Goal: Navigation & Orientation: Find specific page/section

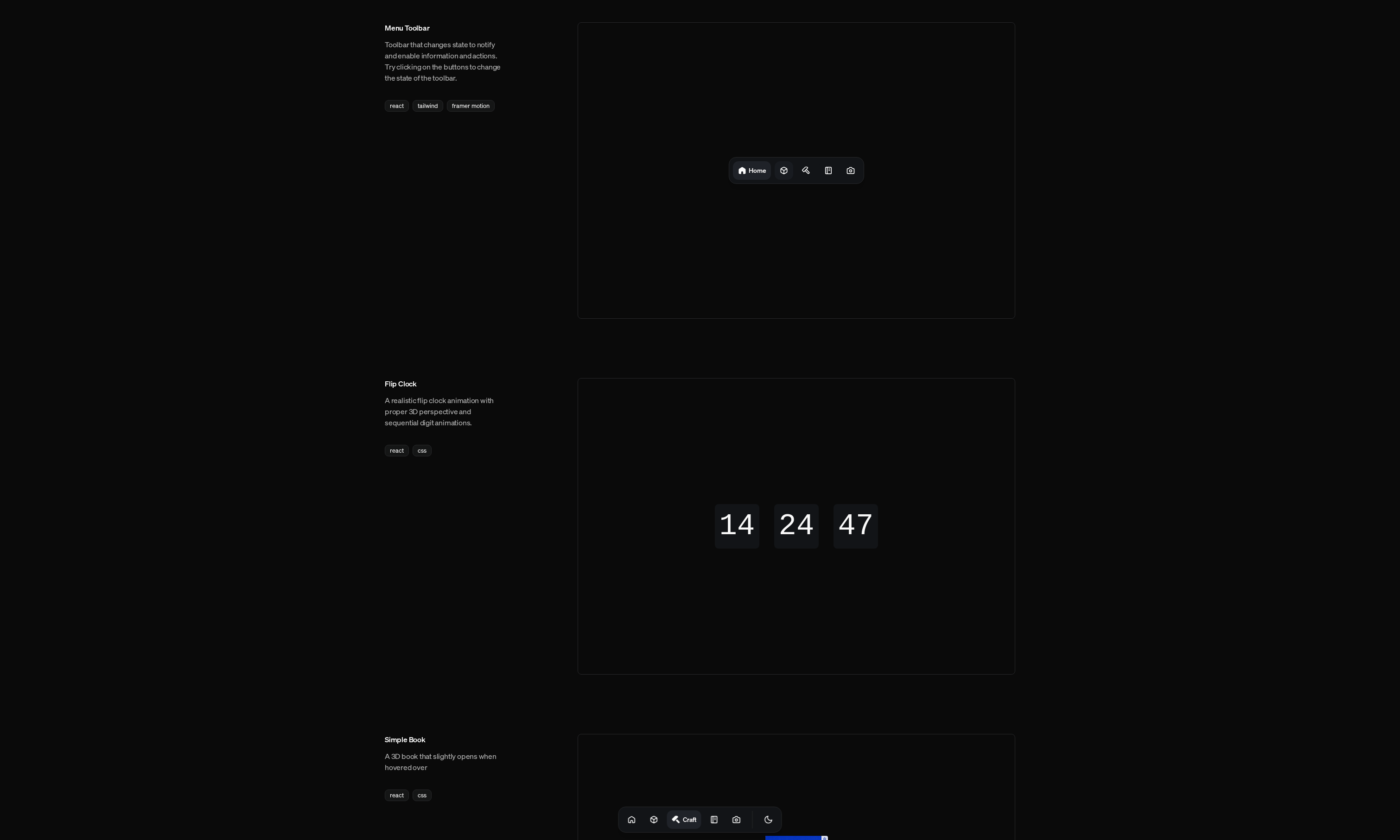
click at [783, 174] on icon at bounding box center [784, 170] width 9 height 9
click at [805, 169] on icon at bounding box center [809, 170] width 9 height 9
click at [818, 170] on div at bounding box center [828, 171] width 18 height 18
click at [864, 172] on footer "Craft Notes" at bounding box center [796, 170] width 136 height 27
click at [855, 171] on div at bounding box center [851, 171] width 18 height 18
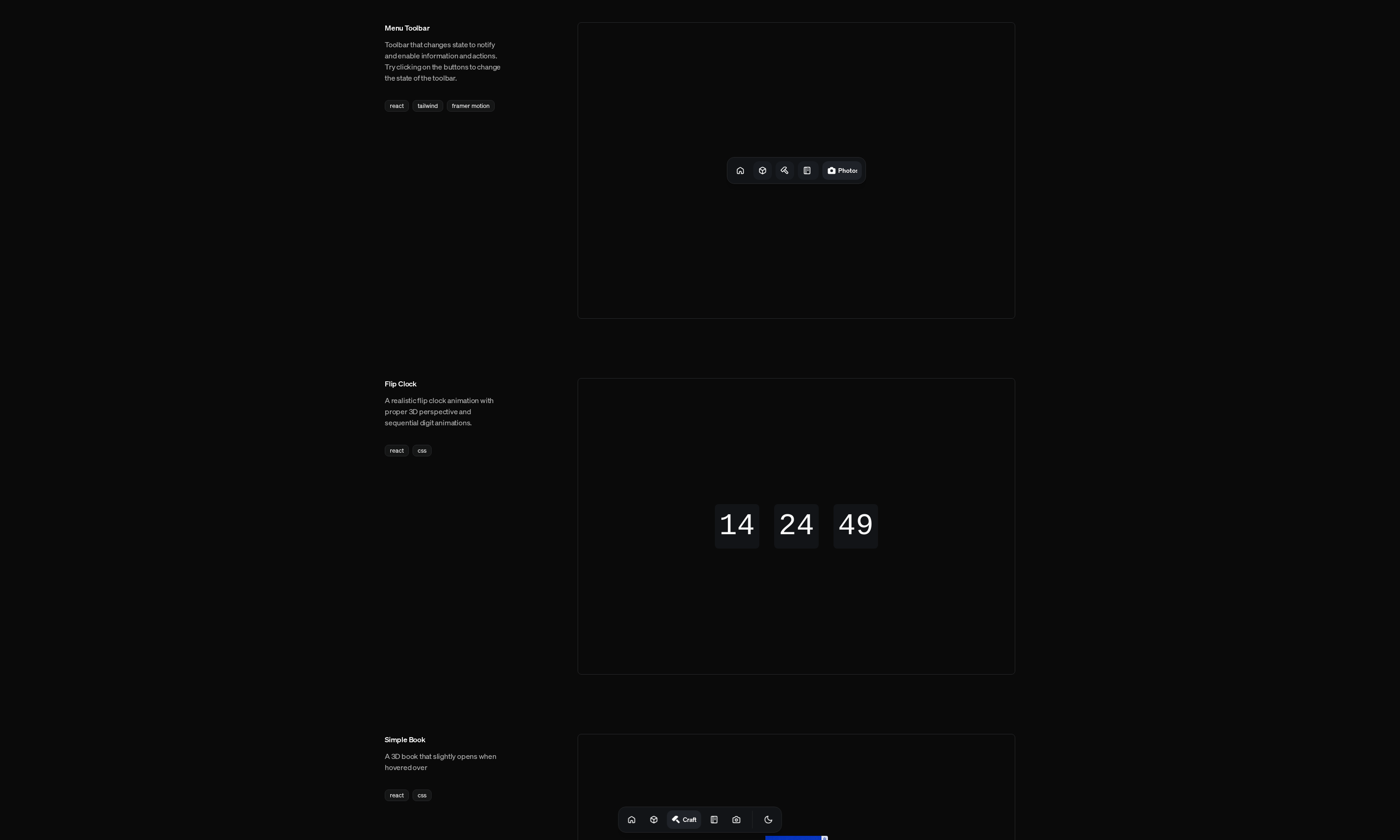
click at [821, 172] on div "Notes Photos" at bounding box center [796, 171] width 138 height 26
click at [799, 172] on div "Notes" at bounding box center [808, 171] width 18 height 18
click at [773, 170] on div "Notes Photos" at bounding box center [796, 171] width 134 height 26
drag, startPoint x: 788, startPoint y: 169, endPoint x: 754, endPoint y: 169, distance: 34.0
click at [788, 170] on icon at bounding box center [786, 170] width 9 height 9
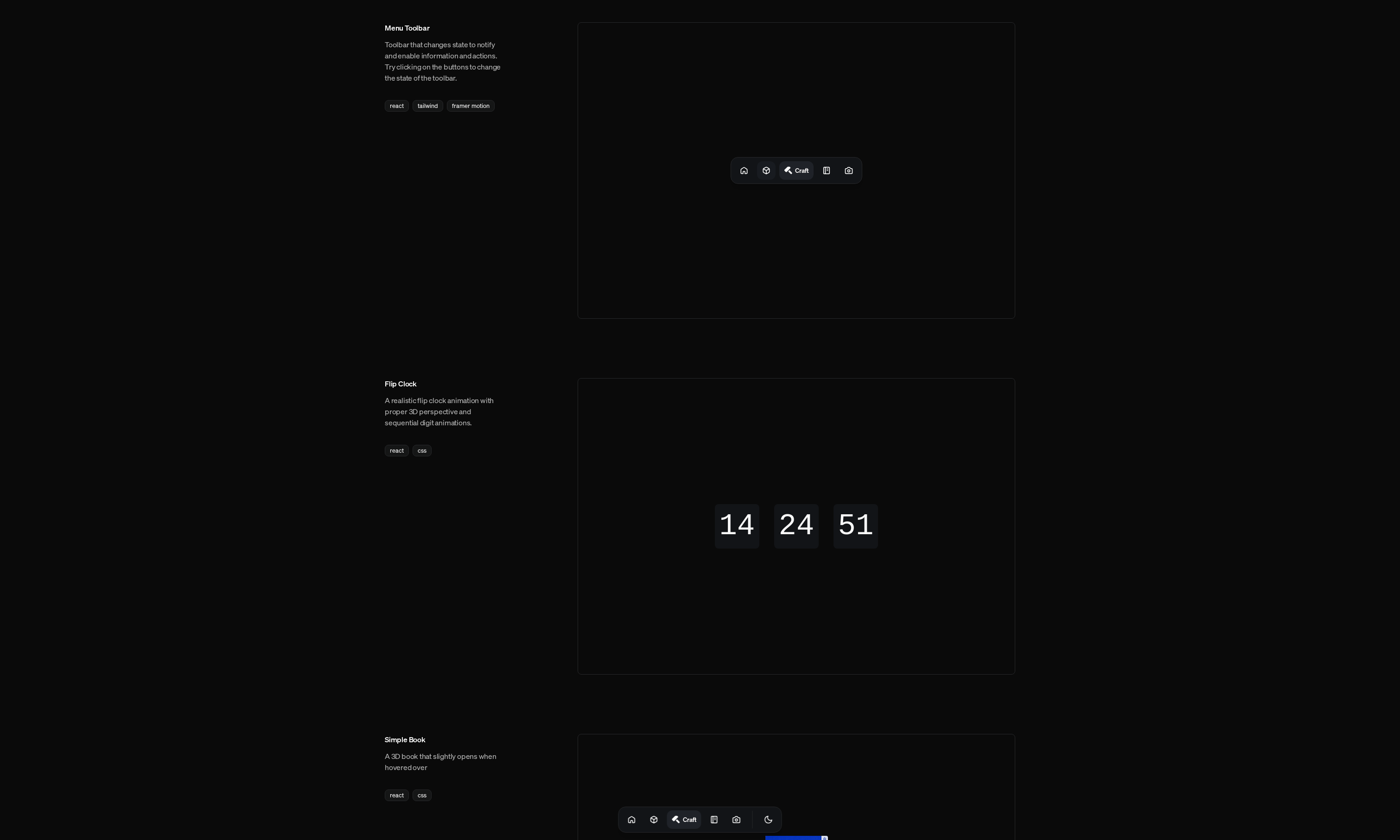
click at [757, 168] on div at bounding box center [766, 171] width 18 height 18
click at [744, 173] on div at bounding box center [739, 171] width 18 height 18
click at [848, 537] on div "54" at bounding box center [856, 526] width 45 height 45
drag, startPoint x: 846, startPoint y: 535, endPoint x: 742, endPoint y: 525, distance: 104.5
click at [742, 525] on div "14 14 14 14 24 24 24 24 54 55 55 54" at bounding box center [796, 526] width 163 height 45
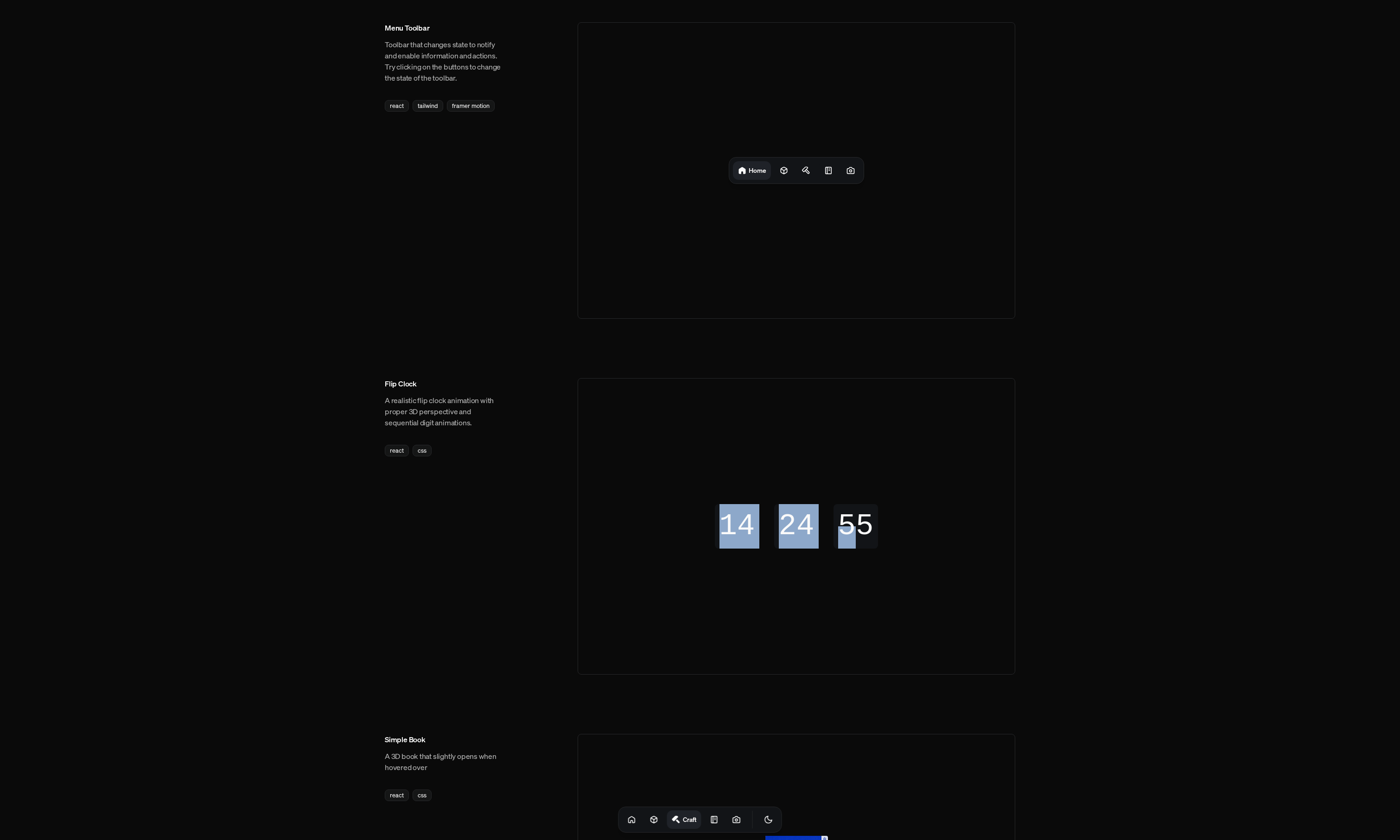
click at [742, 525] on div "14" at bounding box center [738, 527] width 55 height 5
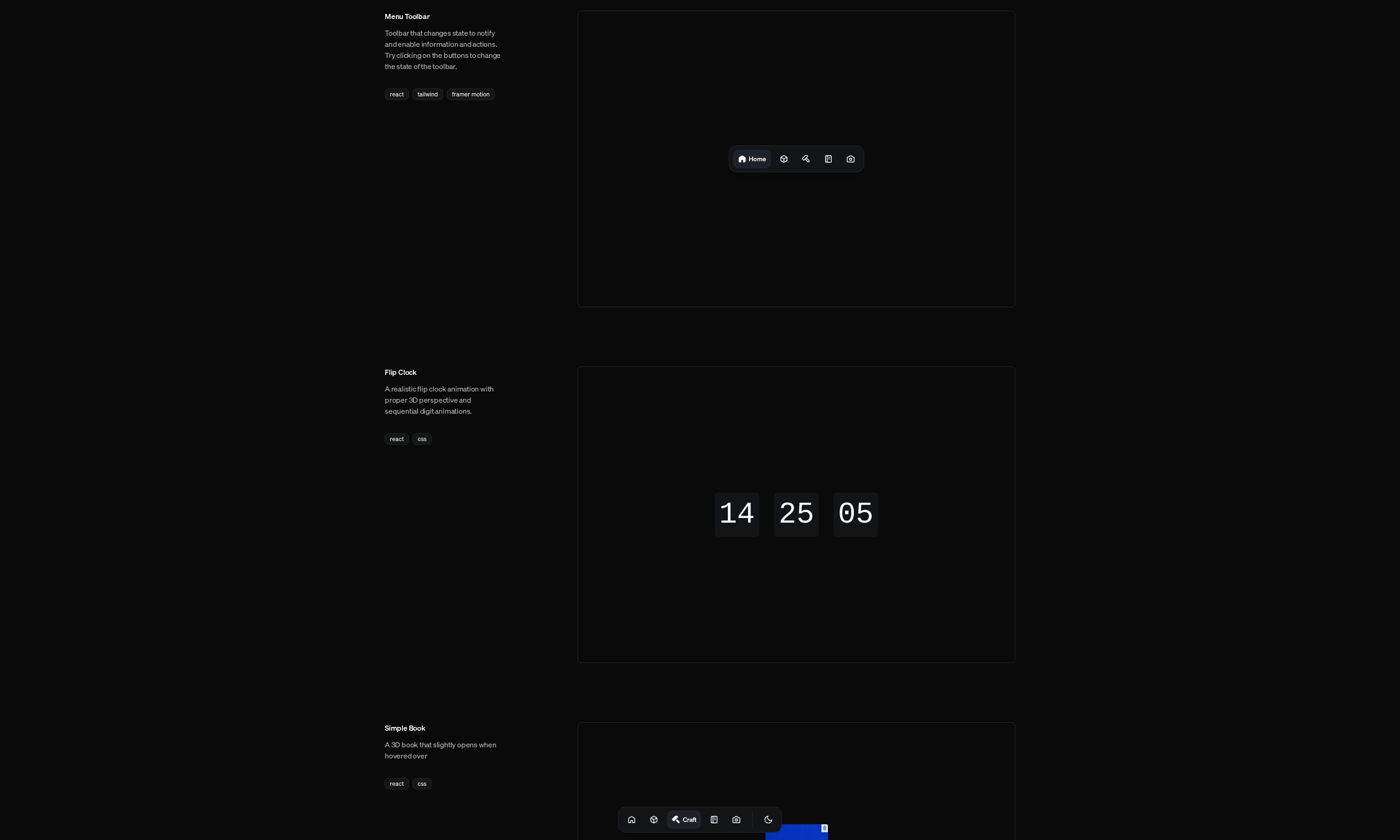
click at [892, 505] on div "14 14 14 14 25 25 25 25 04 05 05 04" at bounding box center [797, 515] width 437 height 296
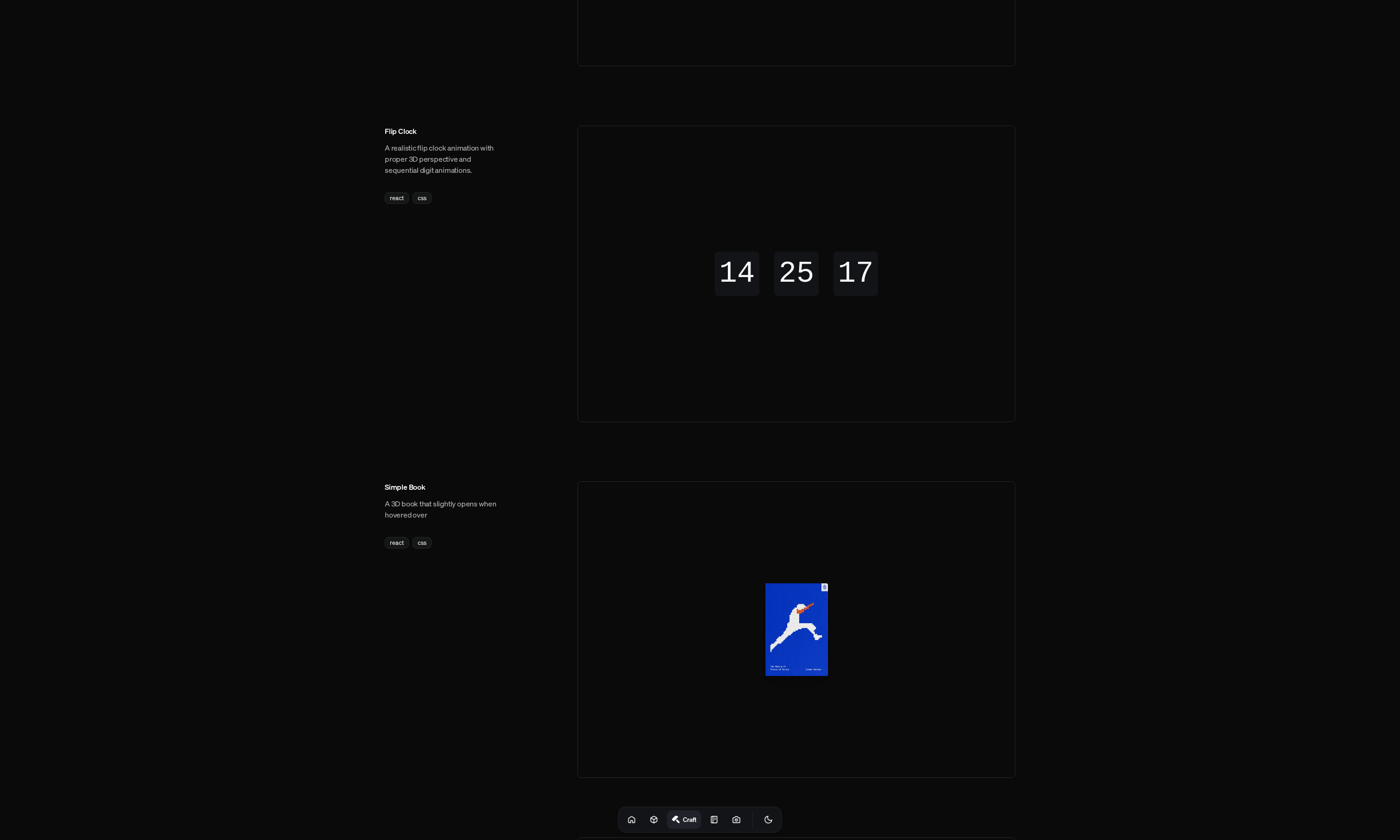
scroll to position [259, 0]
click at [399, 197] on div "react" at bounding box center [397, 192] width 24 height 11
click at [399, 189] on div "react" at bounding box center [397, 192] width 24 height 11
click at [399, 191] on div "react" at bounding box center [397, 192] width 24 height 11
drag, startPoint x: 756, startPoint y: 287, endPoint x: 1022, endPoint y: 307, distance: 266.8
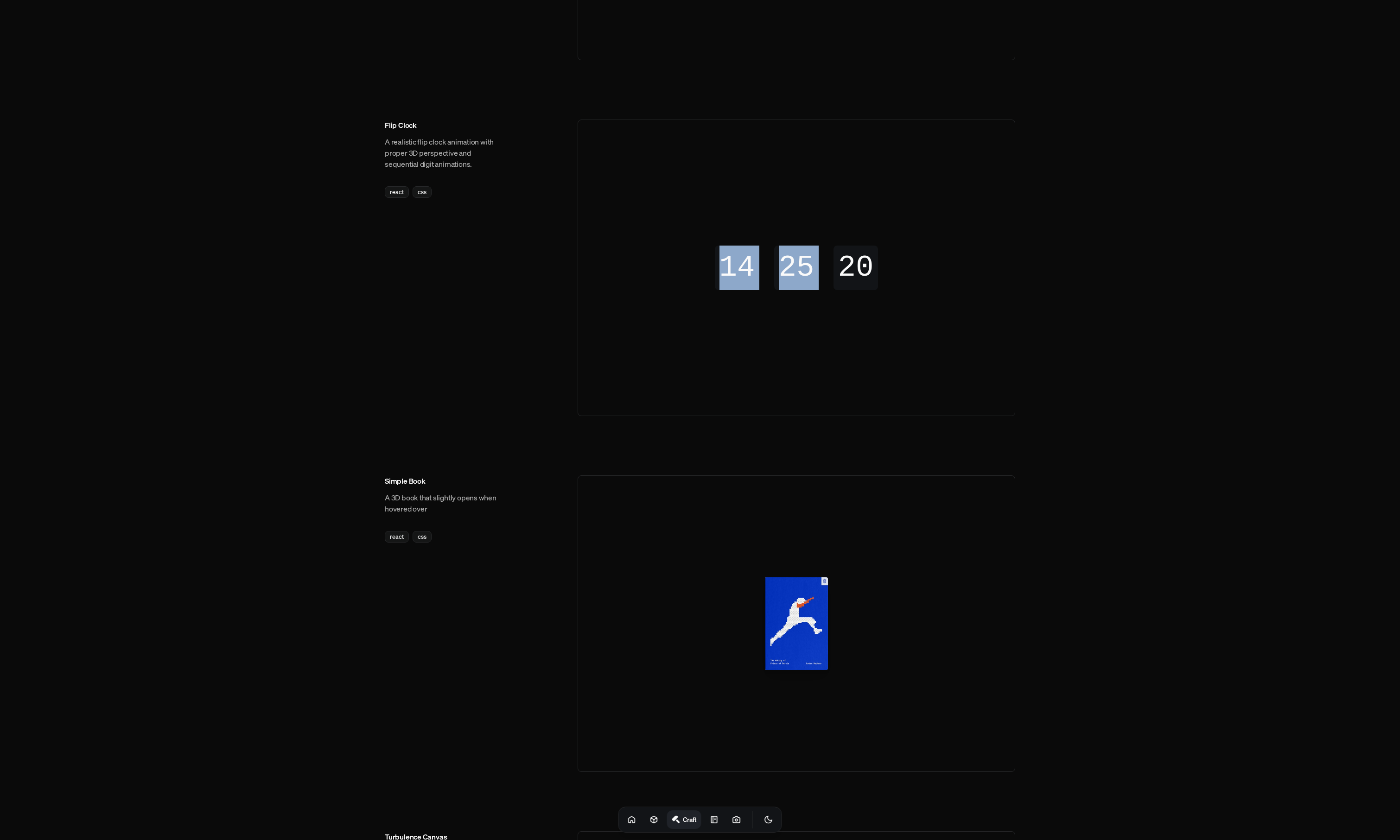
click at [942, 314] on div "14 14 14 14 25 25 25 25 19 20 20 19" at bounding box center [797, 268] width 437 height 296
click at [1074, 303] on body "Menu Toolbar Toolbar that changes state to notify and enable information and ac…" at bounding box center [700, 650] width 1400 height 1817
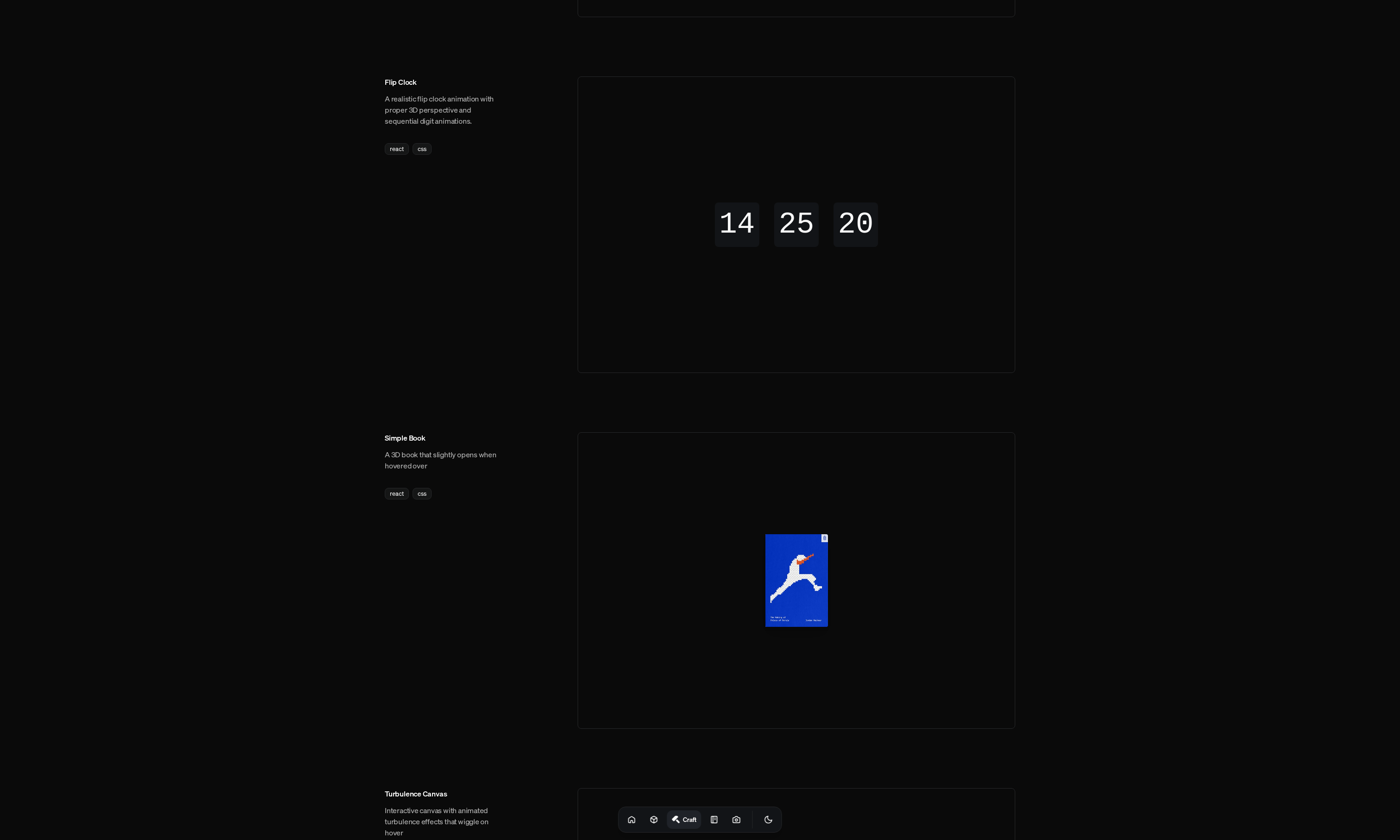
scroll to position [339, 0]
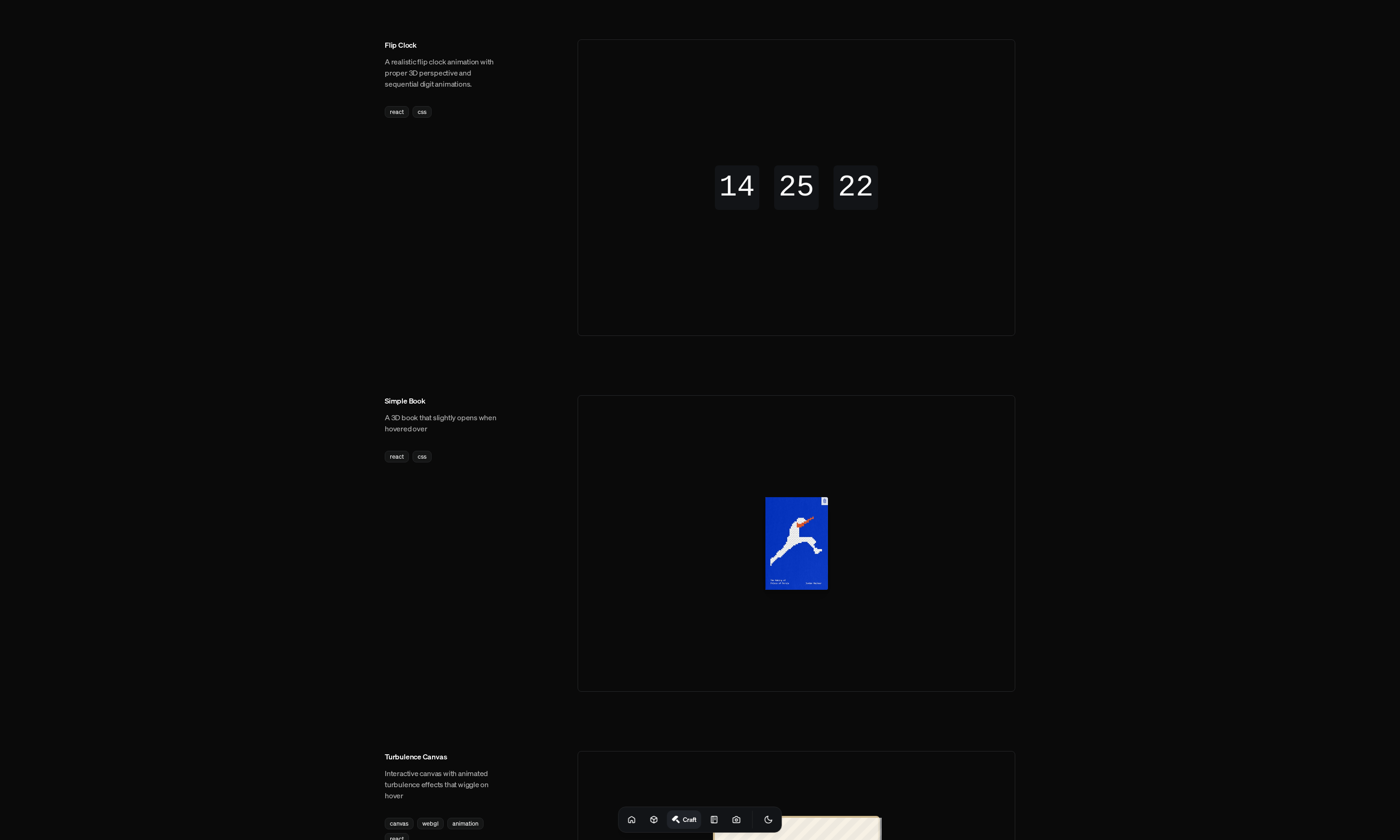
drag, startPoint x: 793, startPoint y: 529, endPoint x: 697, endPoint y: 531, distance: 96.0
click at [697, 531] on div at bounding box center [796, 544] width 438 height 297
click at [809, 543] on div at bounding box center [795, 544] width 61 height 96
drag, startPoint x: 809, startPoint y: 543, endPoint x: 799, endPoint y: 546, distance: 10.4
click at [799, 546] on div at bounding box center [795, 544] width 61 height 96
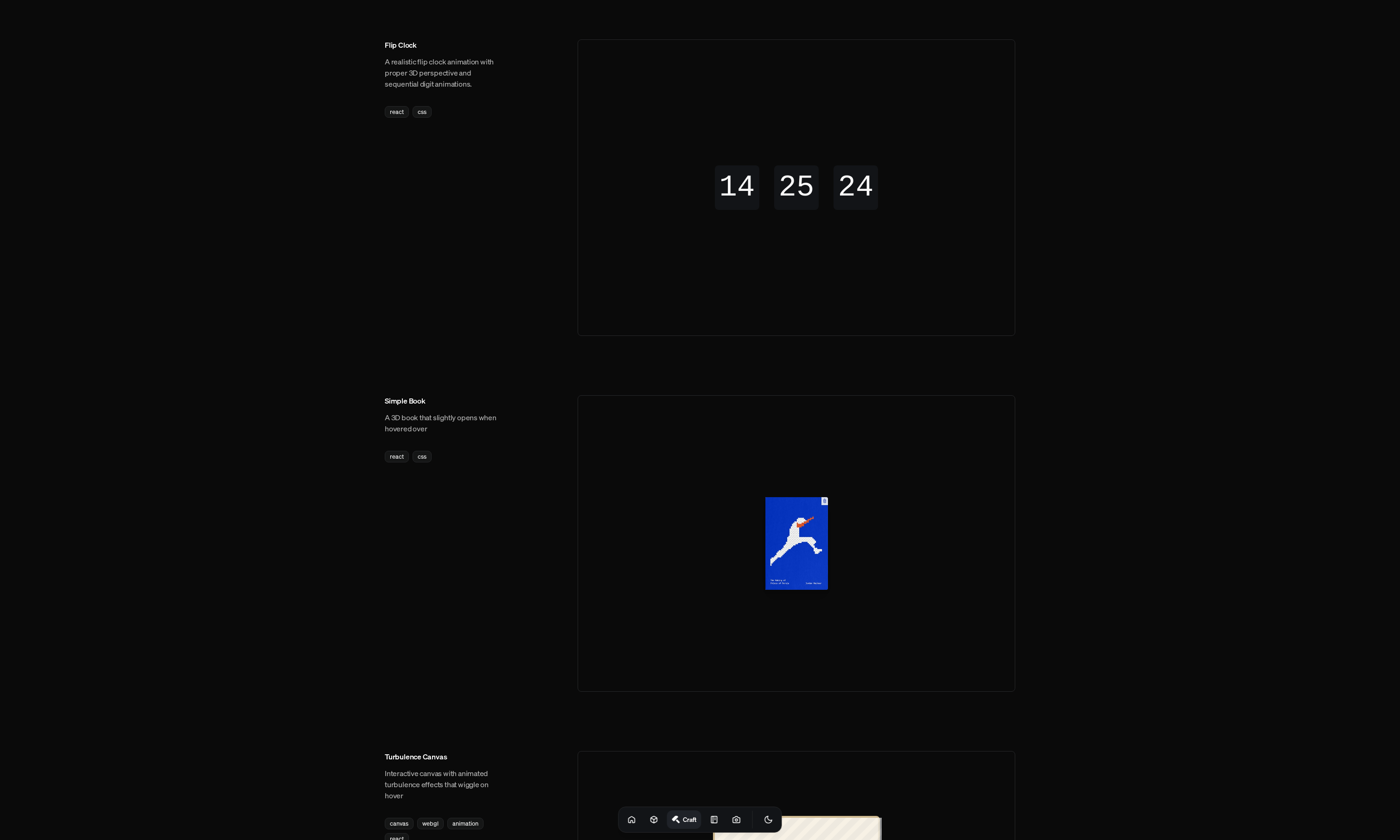
drag, startPoint x: 914, startPoint y: 549, endPoint x: 907, endPoint y: 550, distance: 7.1
click at [912, 550] on div at bounding box center [796, 544] width 438 height 297
drag, startPoint x: 1100, startPoint y: 434, endPoint x: 1094, endPoint y: 436, distance: 6.3
click at [1094, 436] on body "Menu Toolbar Toolbar that changes state to notify and enable information and ac…" at bounding box center [700, 569] width 1400 height 1817
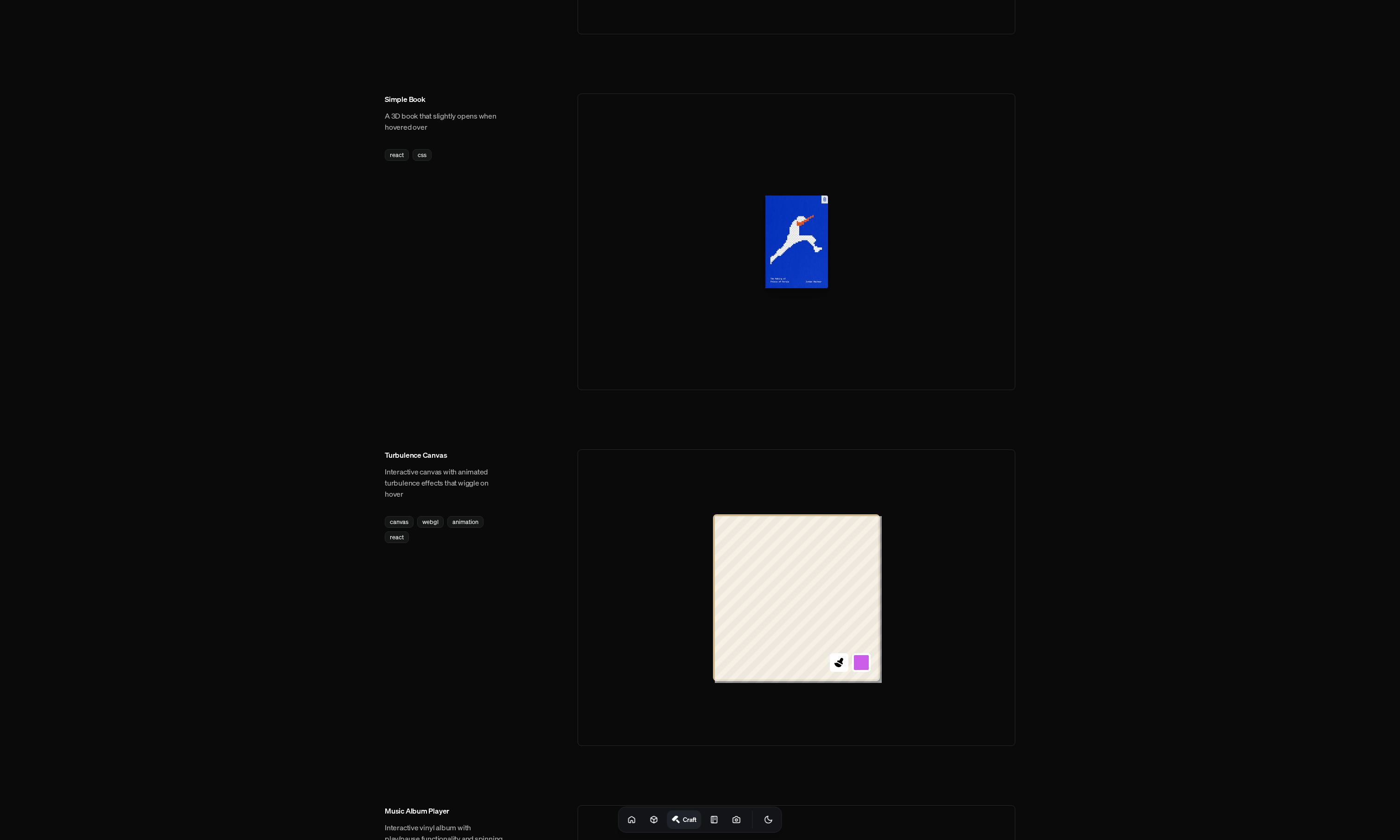
scroll to position [635, 0]
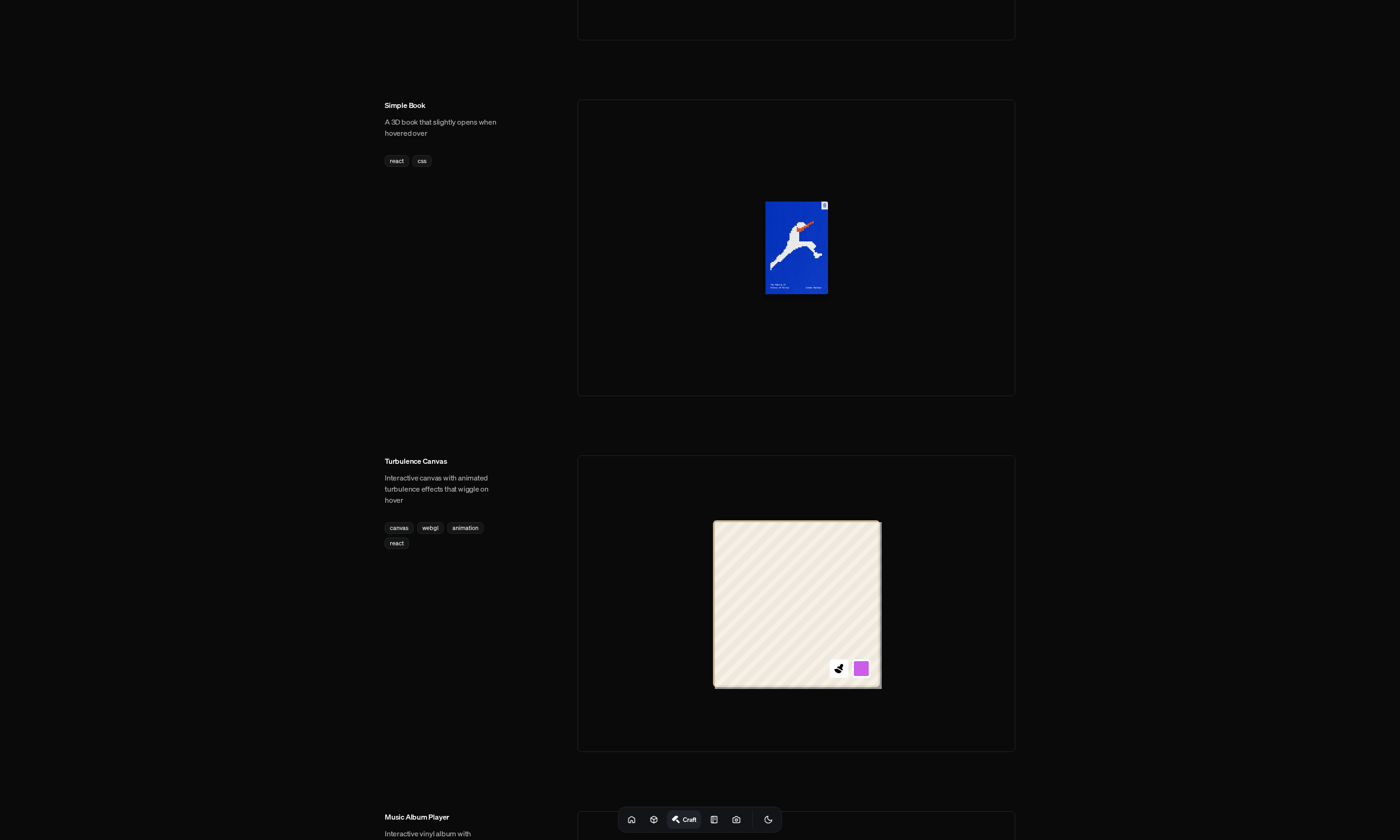
click at [1154, 591] on body "Menu Toolbar Toolbar that changes state to notify and enable information and ac…" at bounding box center [700, 274] width 1400 height 1817
click at [837, 668] on icon at bounding box center [839, 669] width 12 height 12
click at [897, 622] on div at bounding box center [796, 604] width 438 height 297
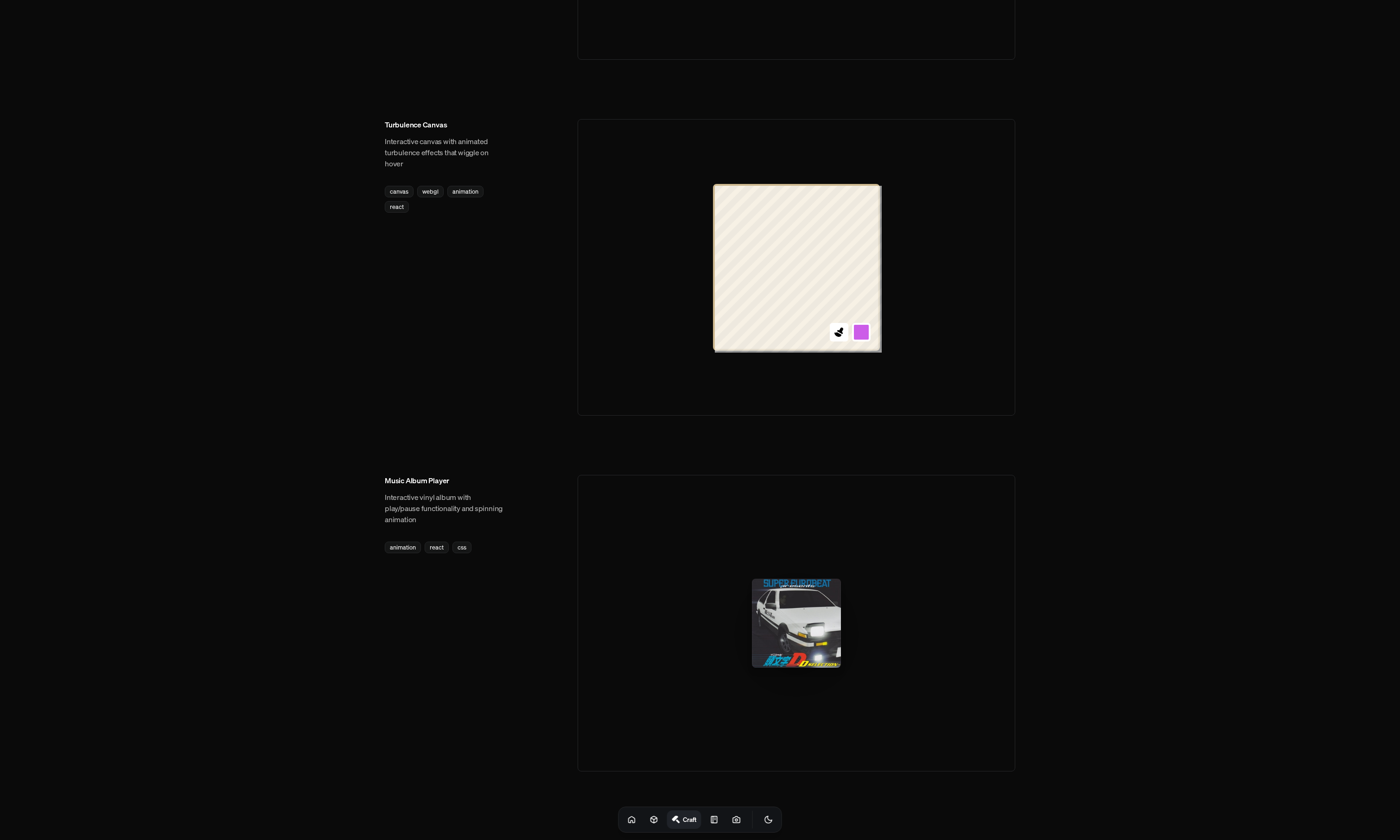
scroll to position [965, 0]
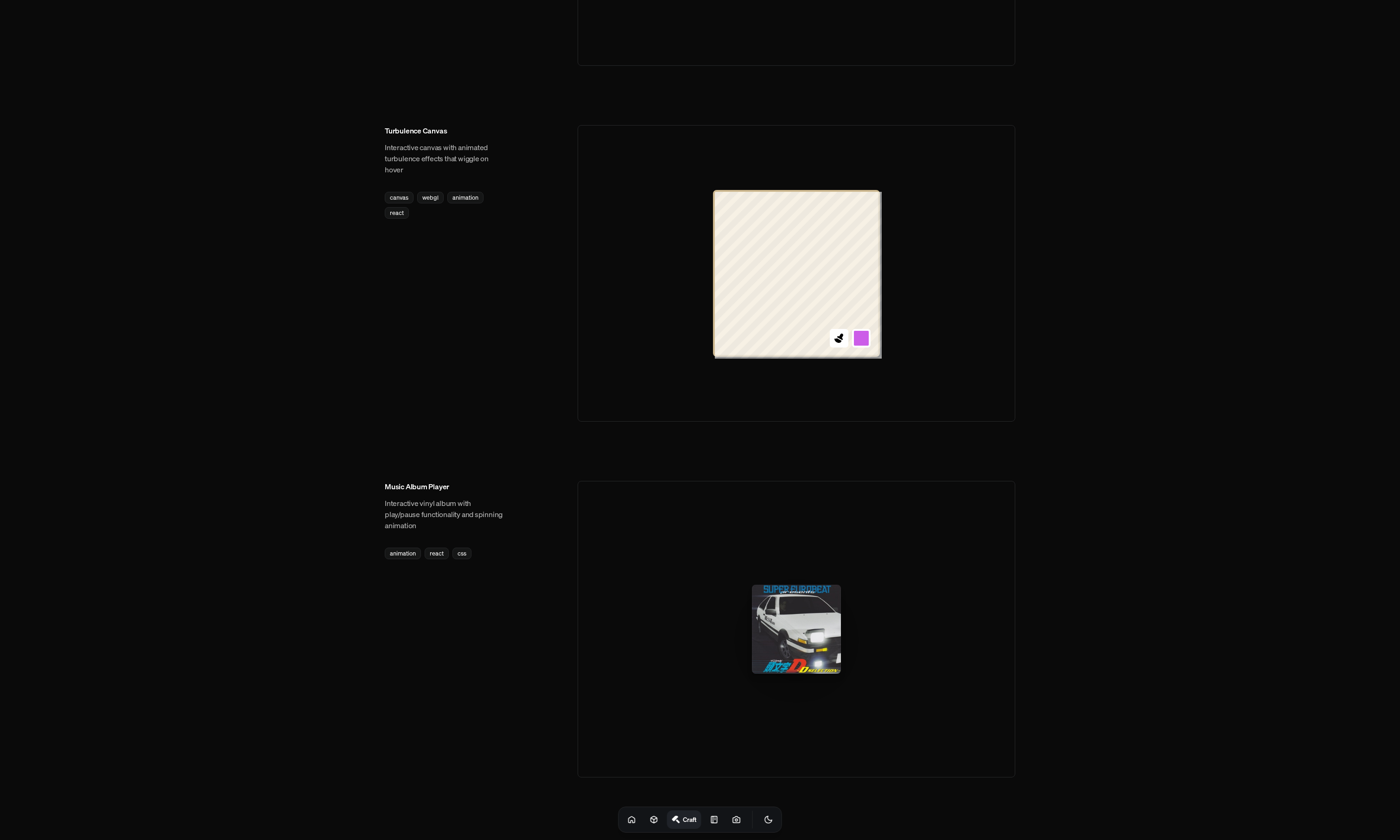
drag, startPoint x: 819, startPoint y: 641, endPoint x: 946, endPoint y: 578, distance: 141.8
click at [946, 578] on div at bounding box center [796, 629] width 438 height 297
click at [830, 636] on div at bounding box center [797, 629] width 89 height 89
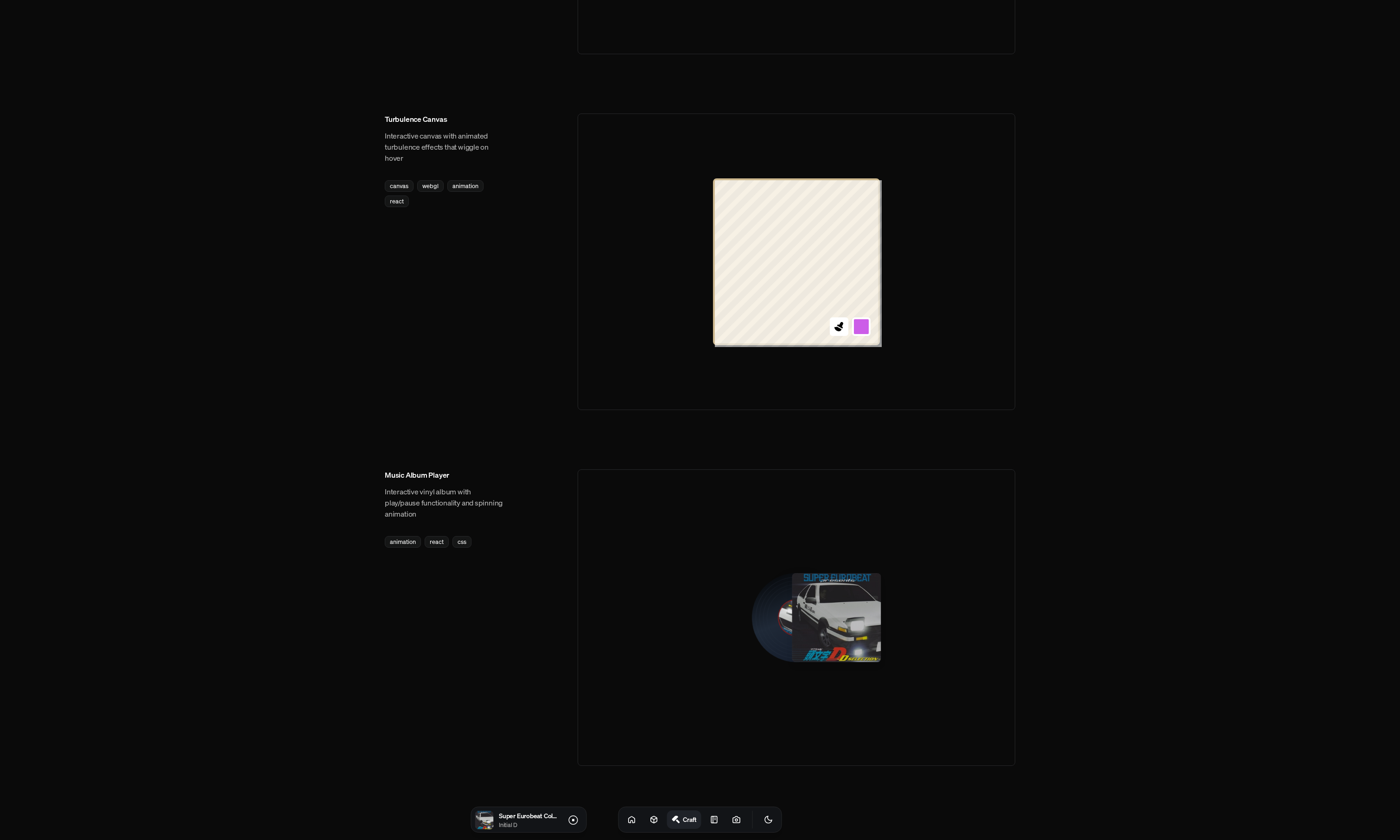
scroll to position [976, 0]
